Goal: Information Seeking & Learning: Find contact information

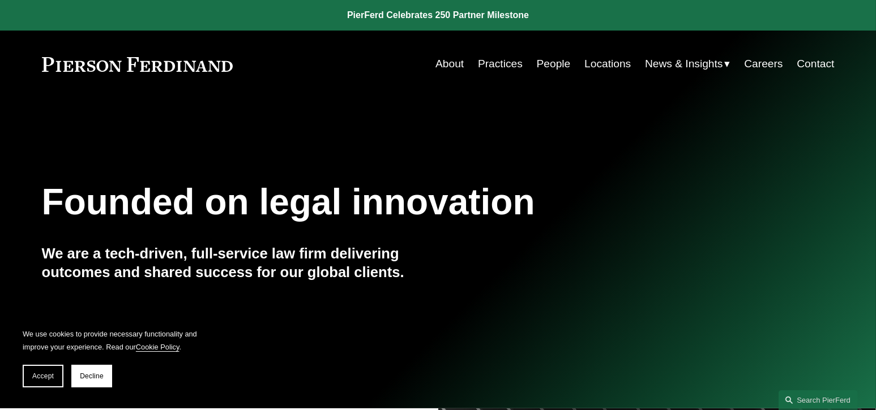
click at [543, 64] on link "People" at bounding box center [554, 64] width 34 height 22
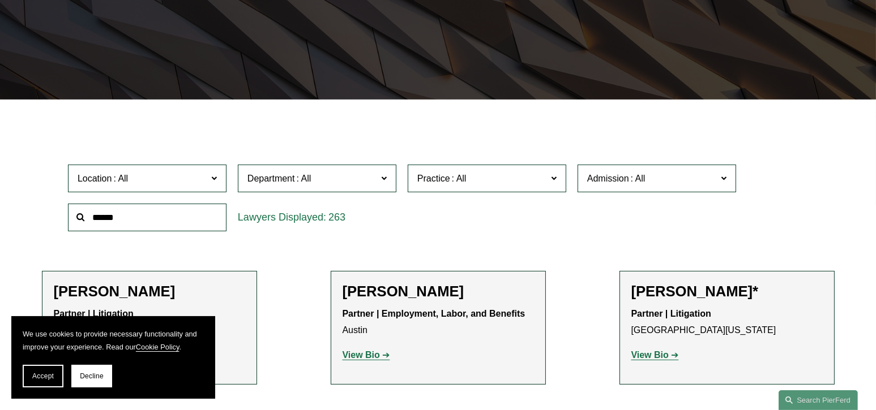
scroll to position [340, 0]
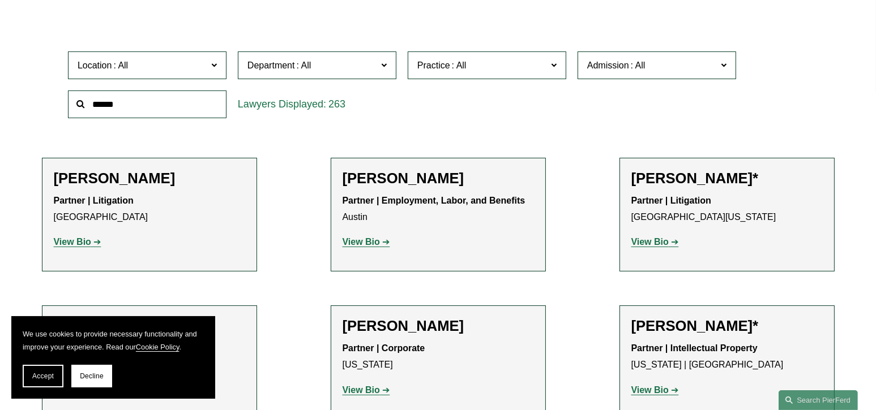
click at [348, 251] on p "View Bio" at bounding box center [437, 242] width 191 height 16
click at [363, 242] on strong "View Bio" at bounding box center [360, 242] width 37 height 10
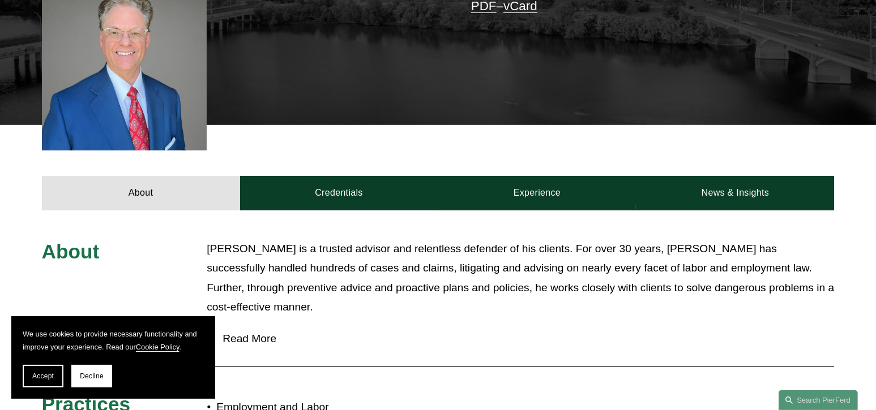
scroll to position [113, 0]
